Goal: Submit feedback/report problem

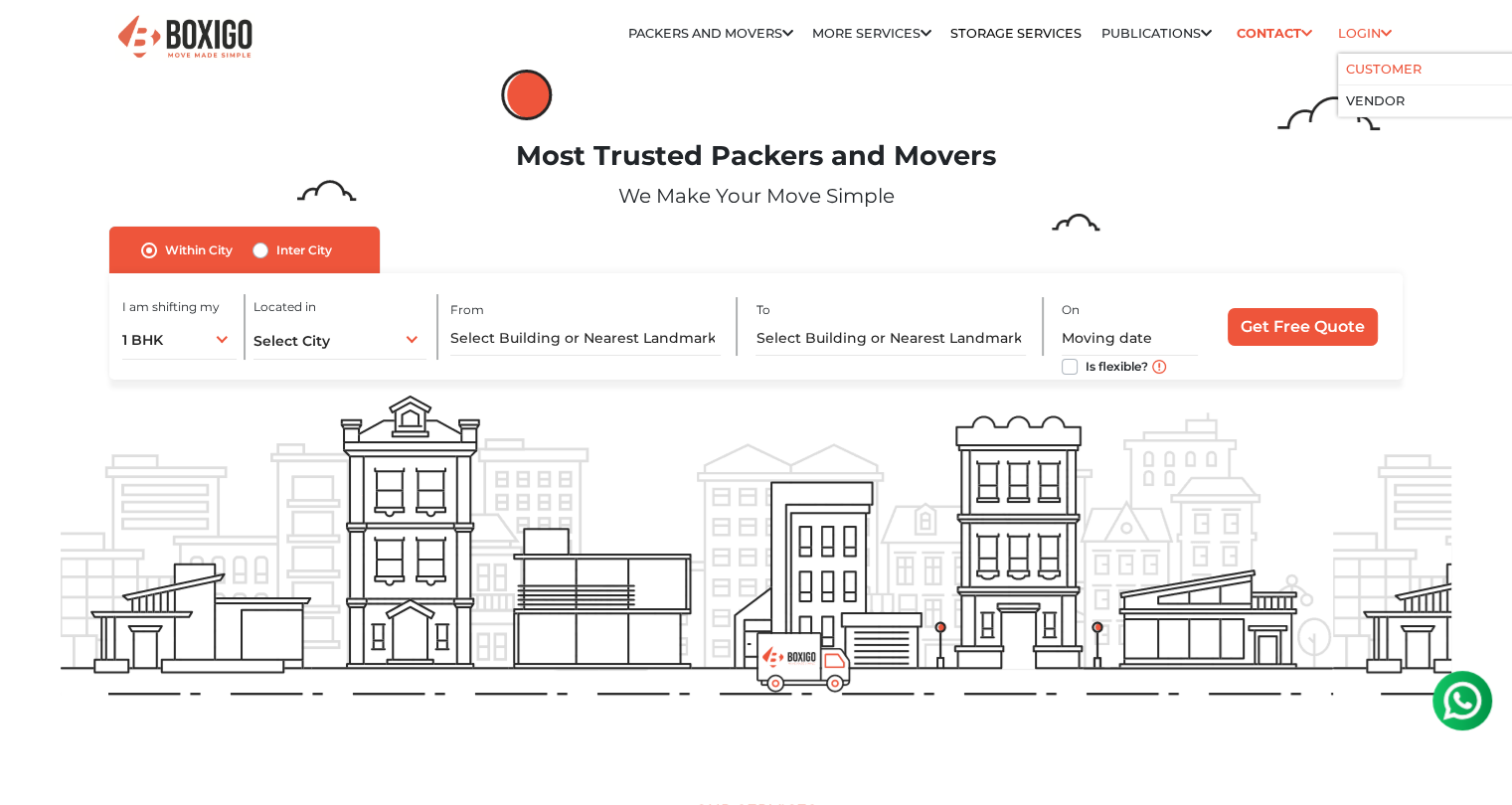
click at [1366, 72] on link "Customer" at bounding box center [1383, 69] width 76 height 15
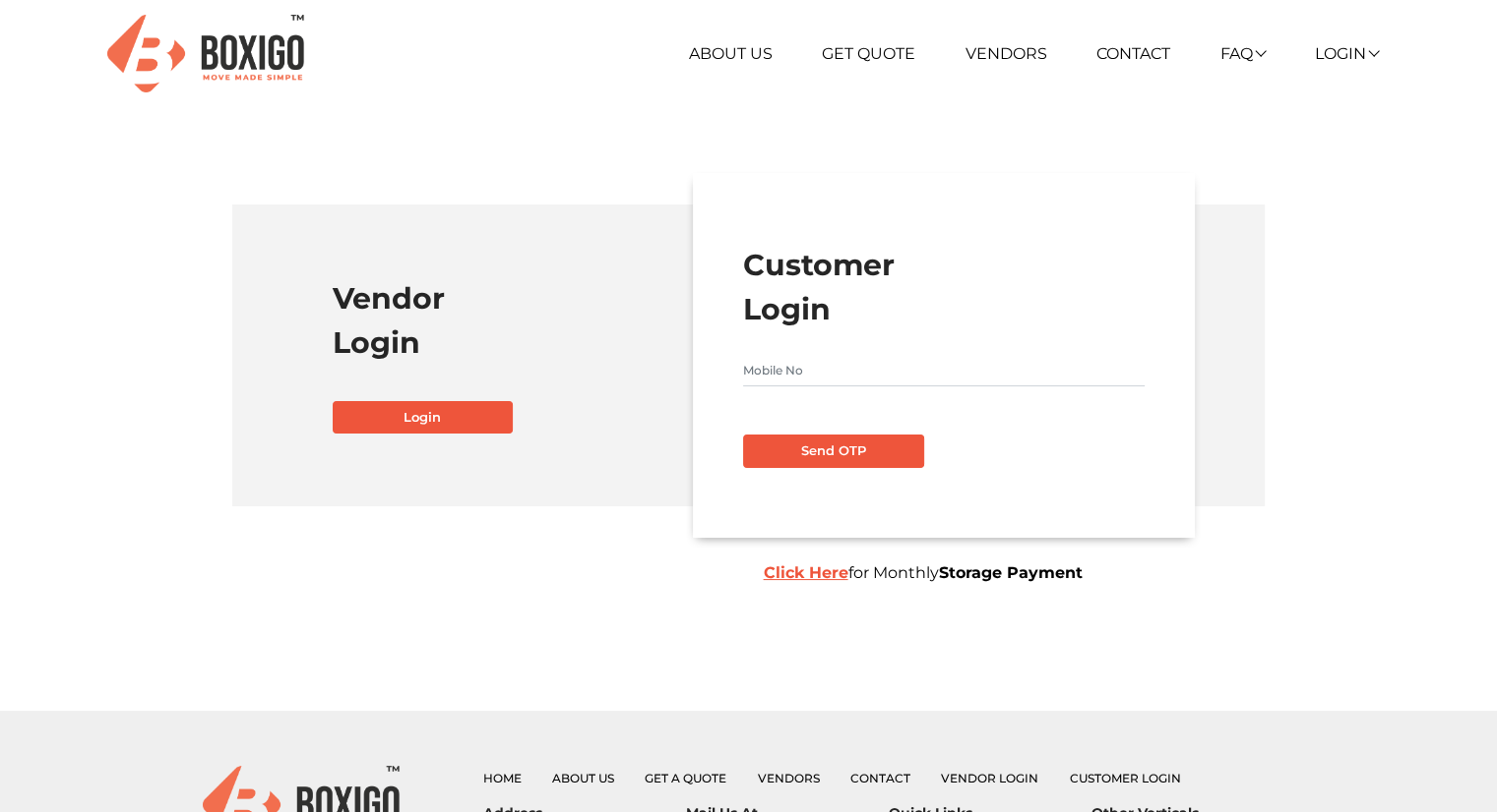
click at [810, 376] on input "text" at bounding box center [944, 370] width 401 height 32
type input "7353856531"
click at [827, 469] on div "Customer Login 7353856531 Send OTP Click Here for Monthly Storage Payment" at bounding box center [944, 355] width 502 height 365
click at [832, 449] on button "Send OTP" at bounding box center [833, 451] width 181 height 34
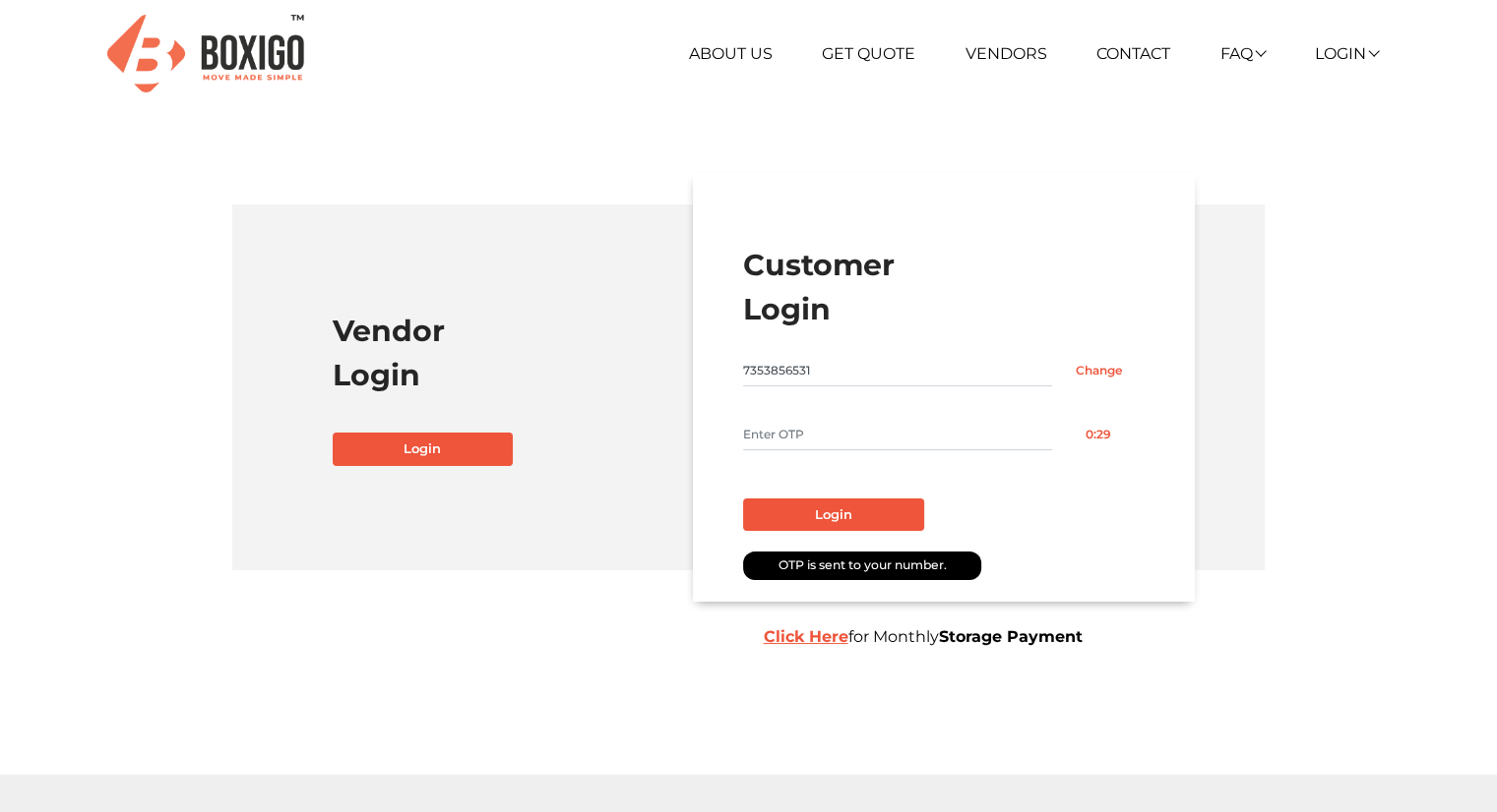
click at [912, 424] on input "text" at bounding box center [897, 435] width 309 height 32
type input "8365"
click at [903, 518] on button "Login" at bounding box center [833, 516] width 181 height 34
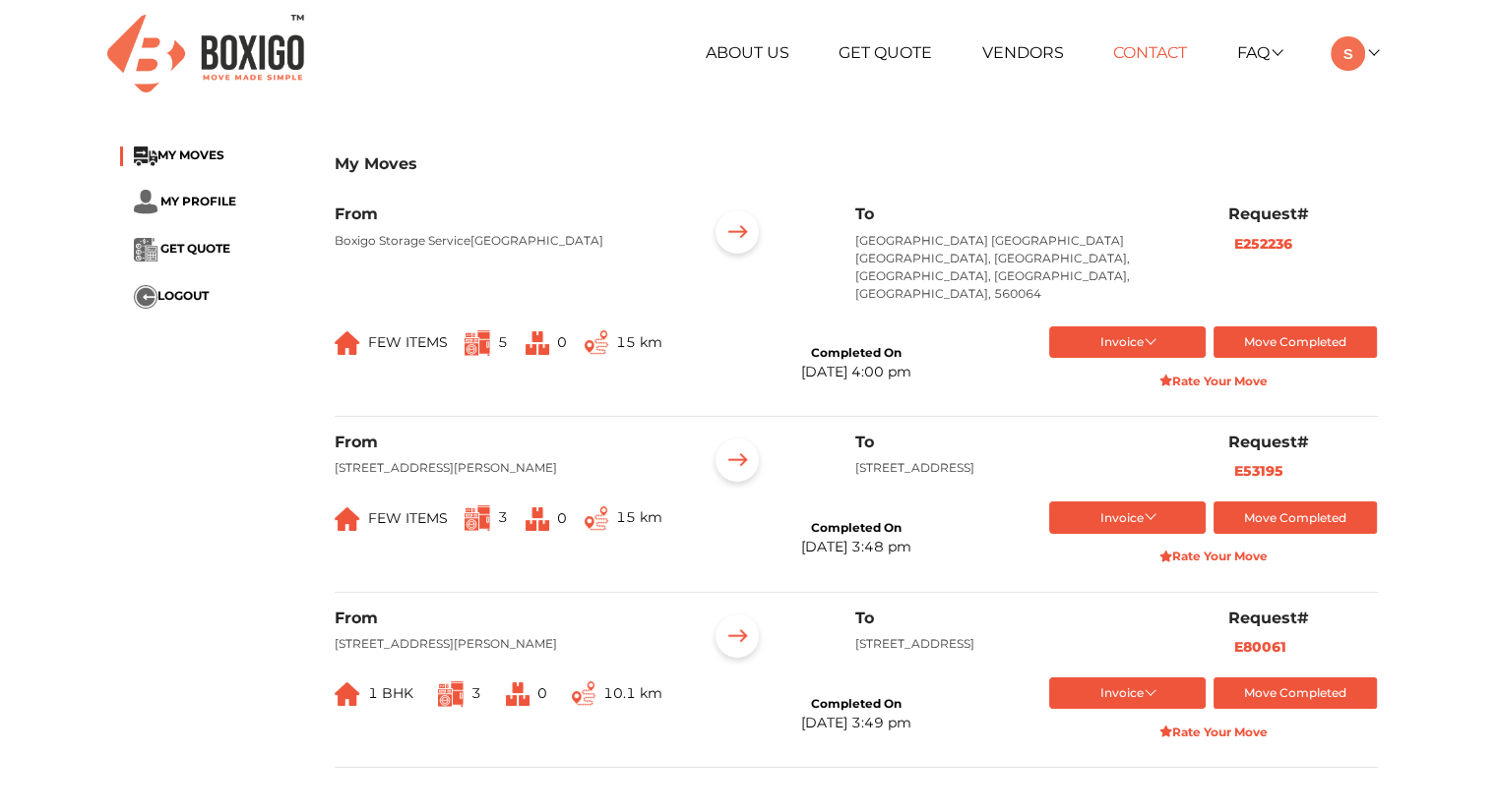
click at [1153, 43] on link "Contact" at bounding box center [1149, 52] width 74 height 19
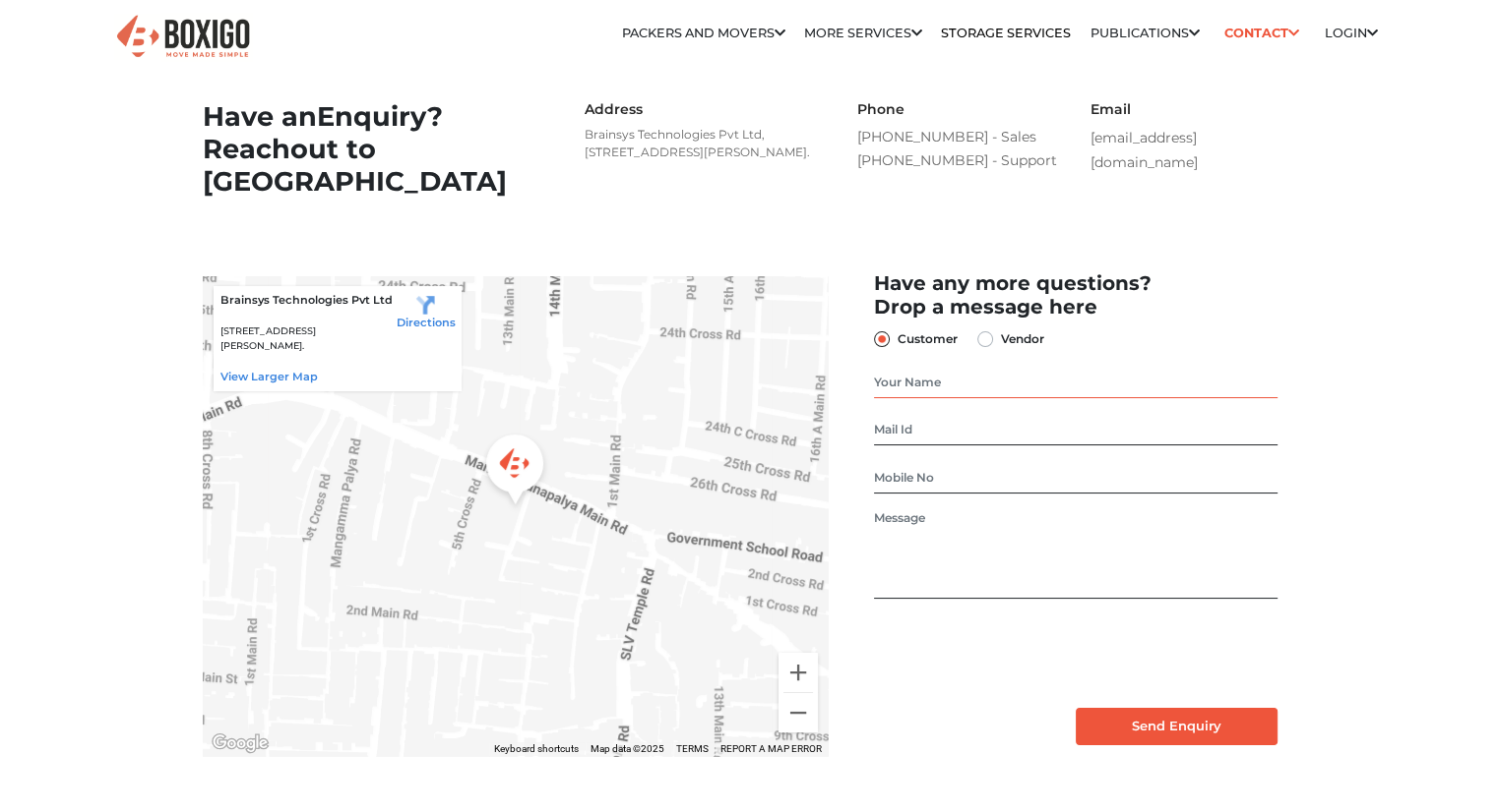
click at [956, 398] on input "text" at bounding box center [1074, 382] width 402 height 32
type input "[PERSON_NAME] R"
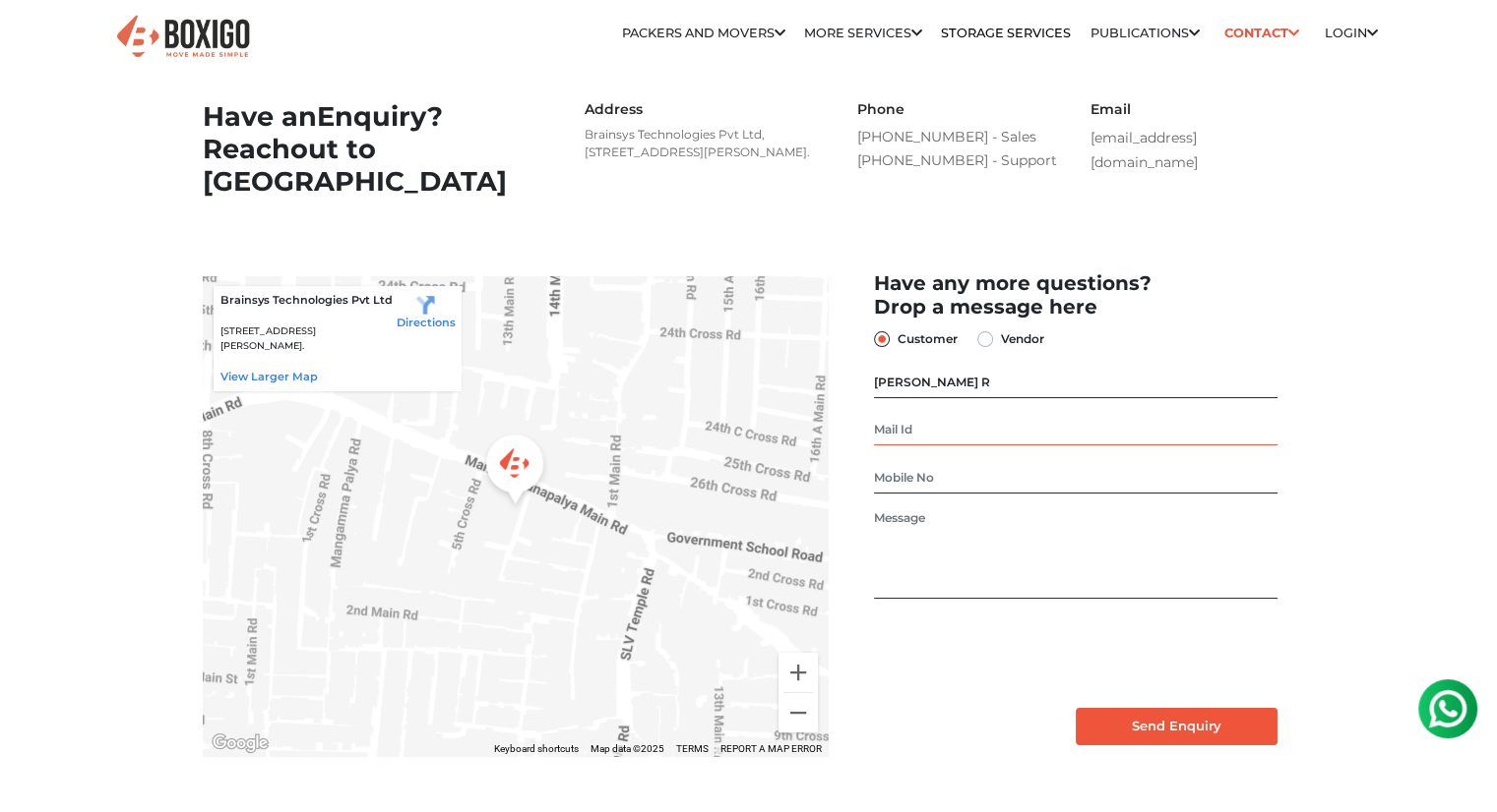
click at [949, 445] on input "email" at bounding box center [1074, 430] width 402 height 32
type input "[EMAIL_ADDRESS][DOMAIN_NAME]"
click at [960, 494] on input "number" at bounding box center [1074, 478] width 402 height 32
type input "7353856531"
click at [970, 538] on textarea at bounding box center [1074, 554] width 402 height 90
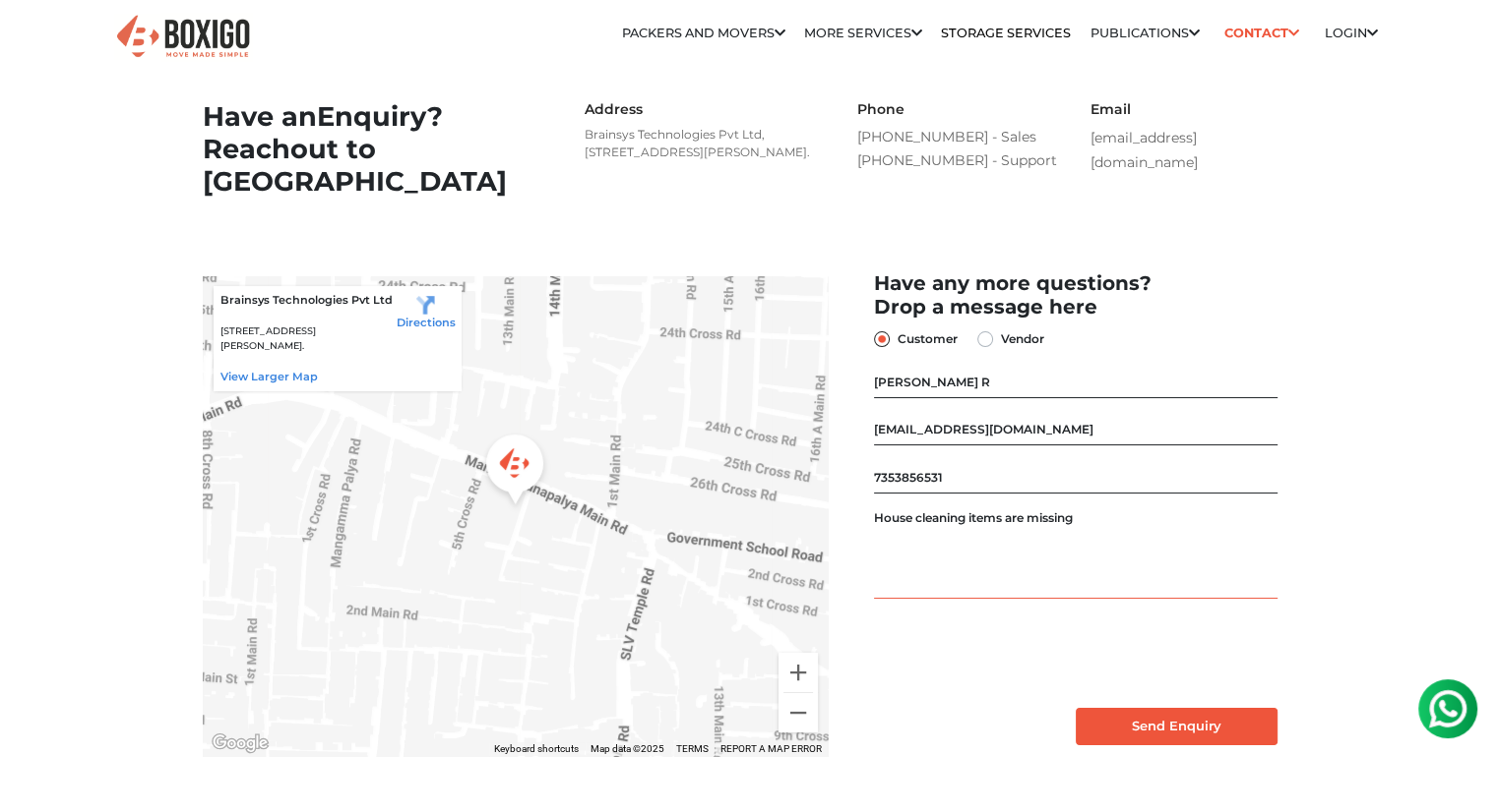
type textarea "House cleaning items are missing"
click at [1142, 740] on input "Send Enquiry" at bounding box center [1176, 727] width 202 height 38
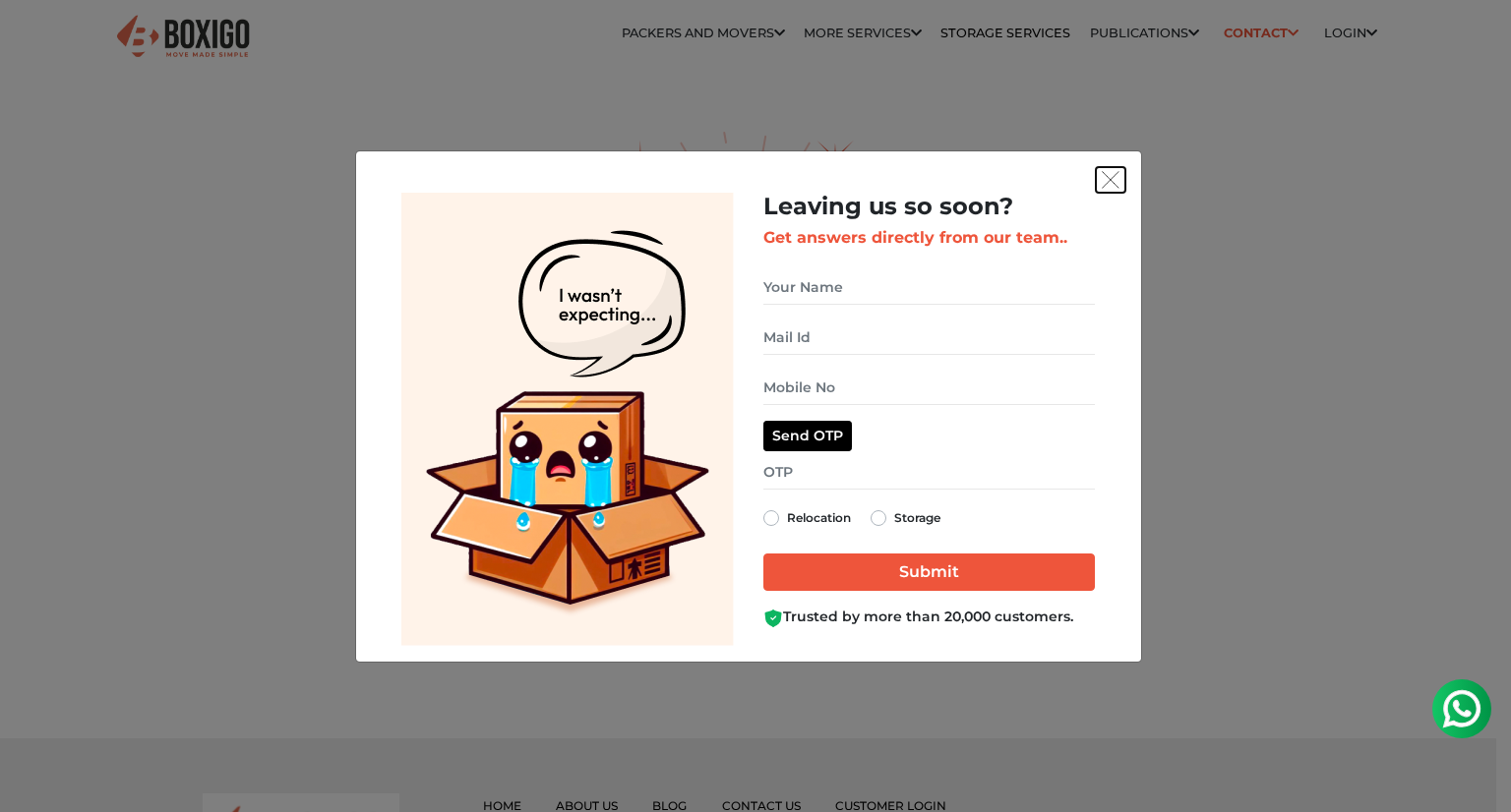
click at [1106, 179] on img "get free quote dialog" at bounding box center [1111, 180] width 18 height 18
